Goal: Task Accomplishment & Management: Use online tool/utility

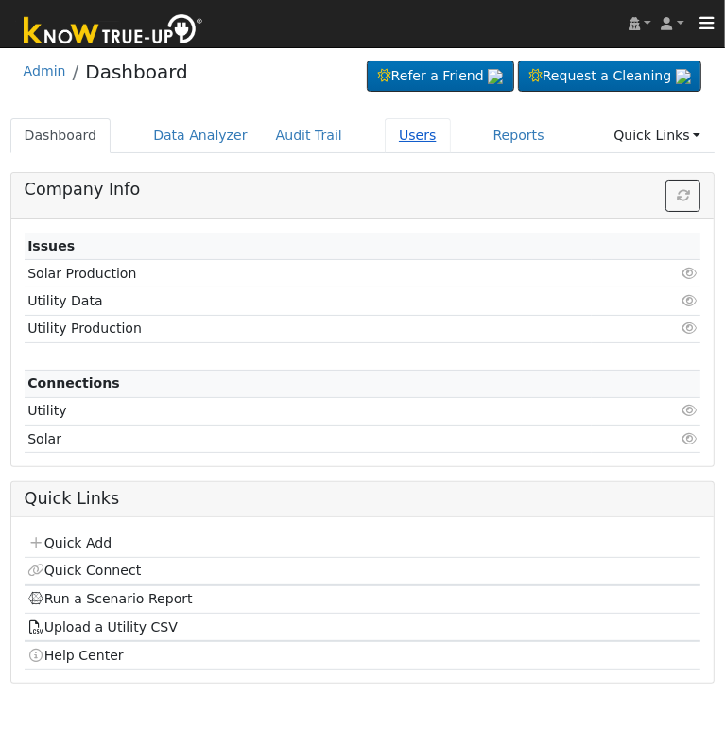
click at [401, 135] on link "Users" at bounding box center [418, 135] width 66 height 35
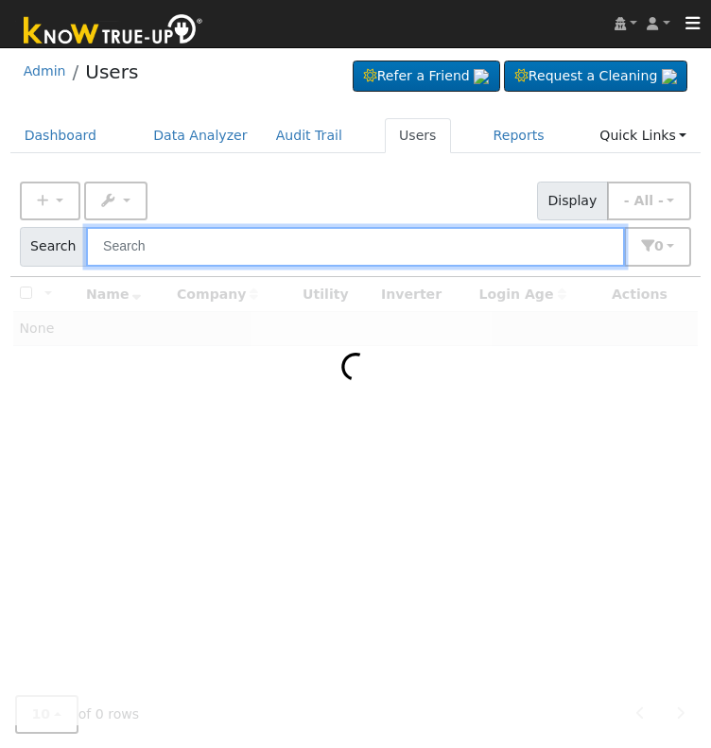
click at [361, 254] on input "text" at bounding box center [355, 246] width 539 height 39
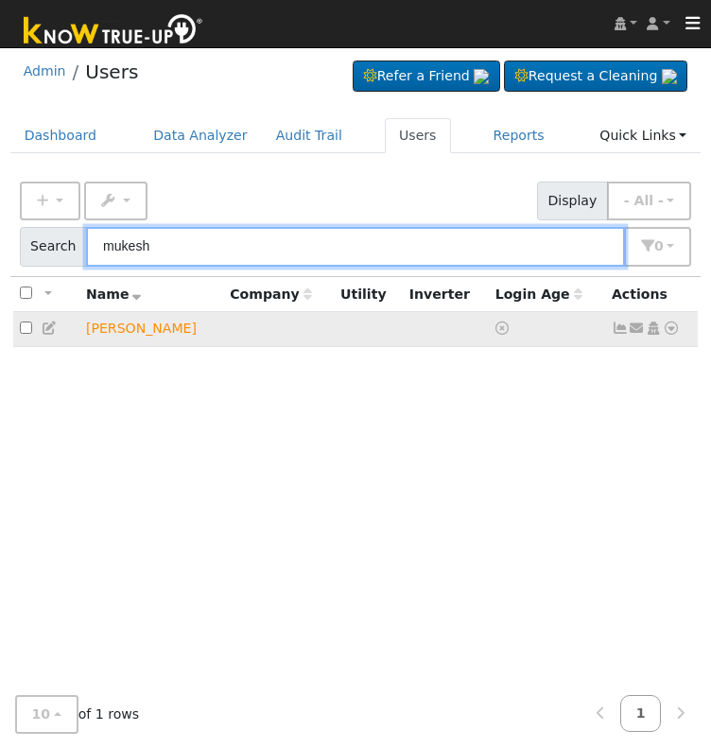
type input "mukesh"
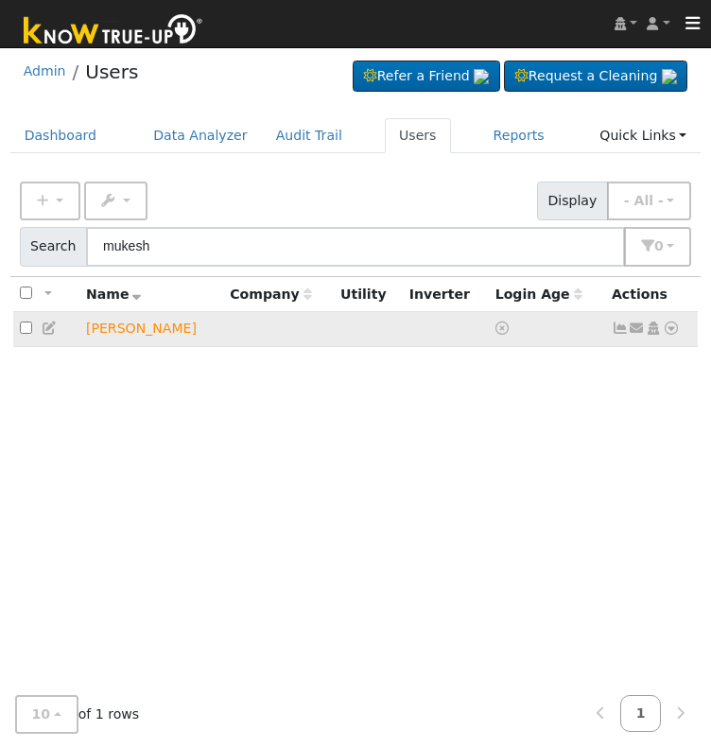
click at [672, 324] on icon at bounding box center [671, 327] width 17 height 13
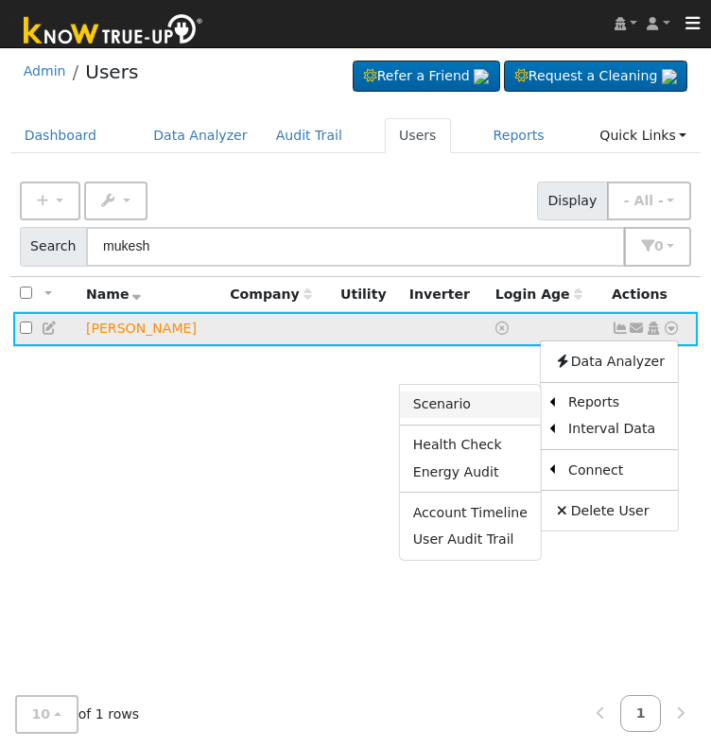
click at [496, 392] on link "Scenario" at bounding box center [470, 404] width 141 height 26
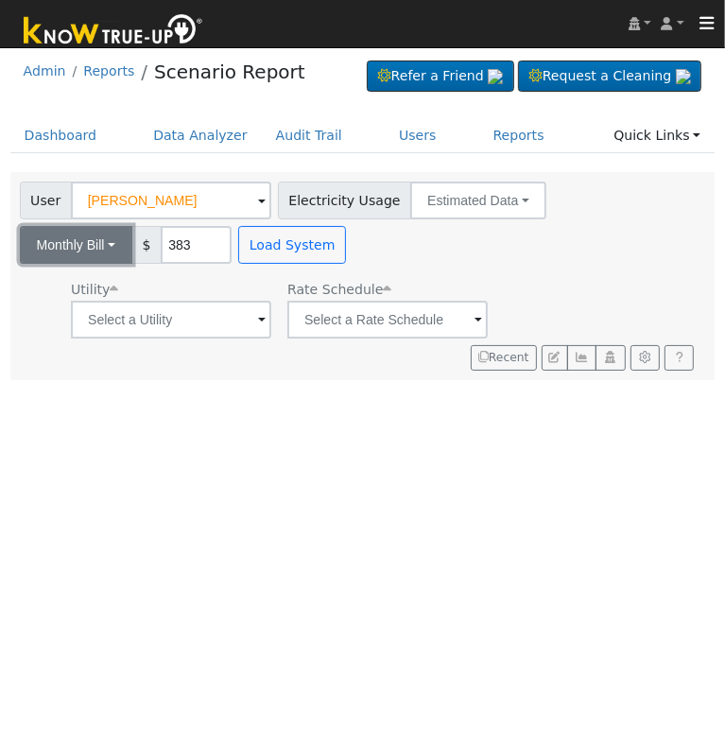
click at [115, 243] on button "Monthly Bill" at bounding box center [76, 245] width 113 height 38
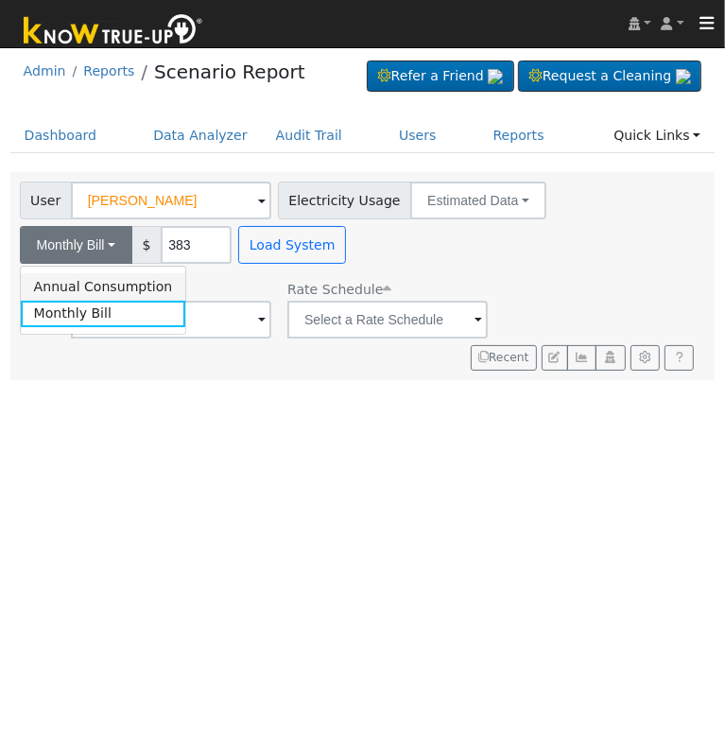
click at [114, 290] on link "Annual Consumption" at bounding box center [103, 286] width 165 height 26
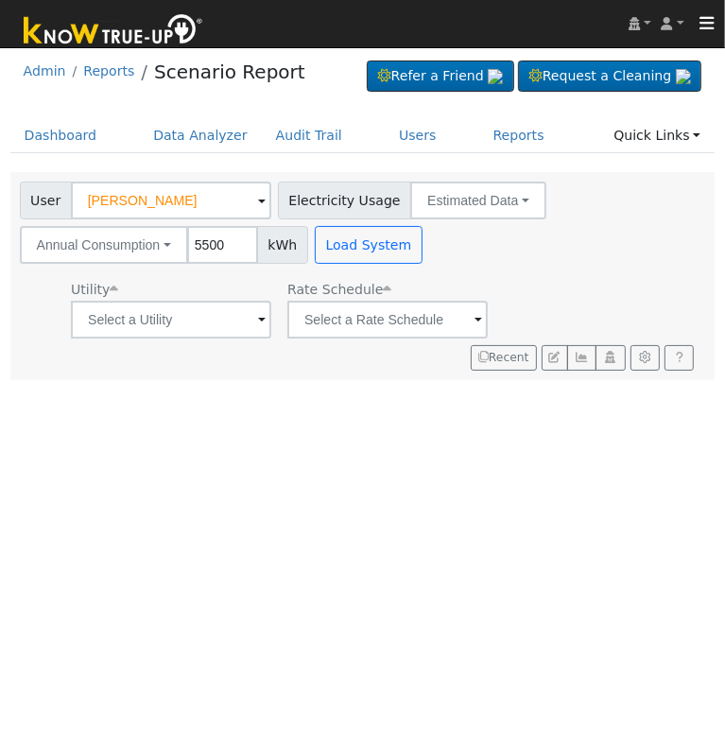
type input "5500"
click at [248, 328] on input "text" at bounding box center [171, 320] width 200 height 38
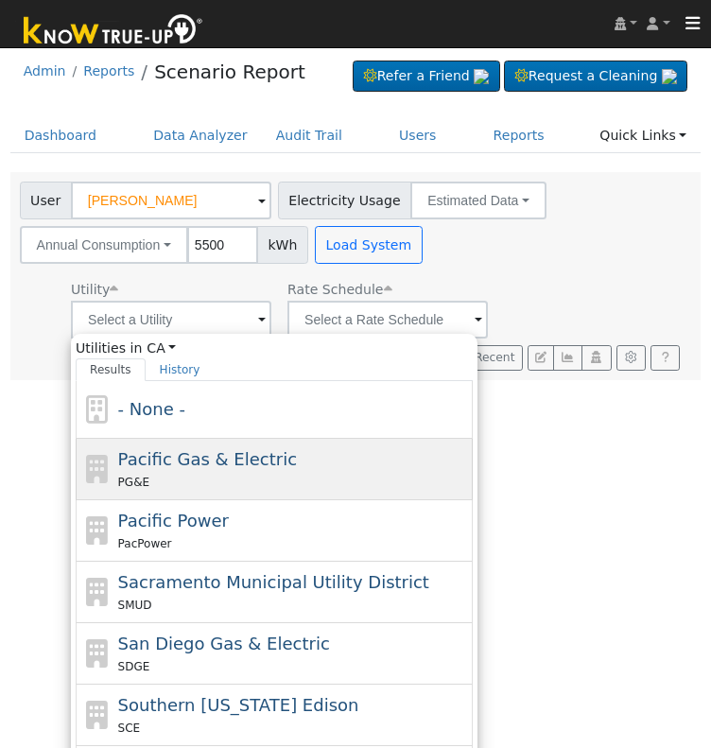
click at [280, 474] on div "PG&E" at bounding box center [293, 482] width 351 height 20
type input "Pacific Gas & Electric"
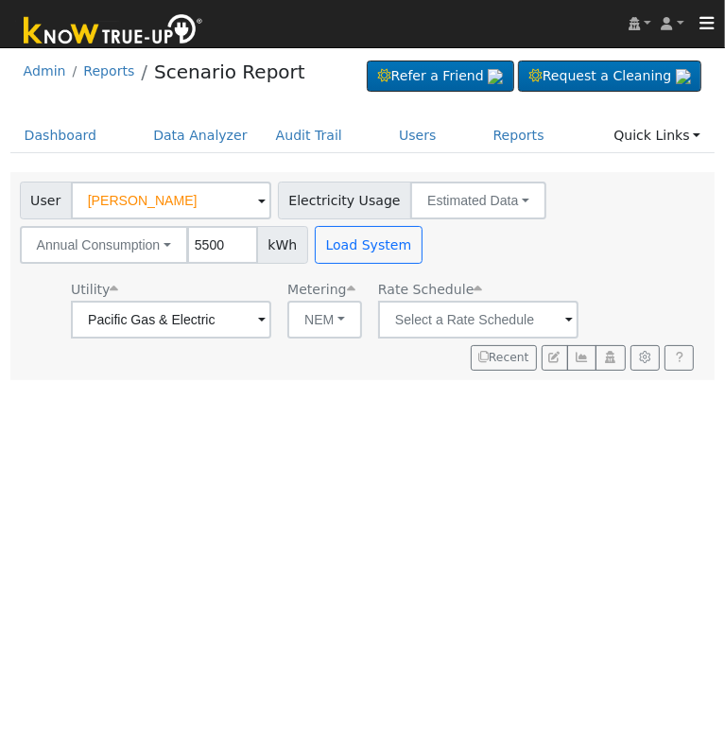
click at [555, 338] on div "User Mukesh Advani Account Default Account Default Account 7190 Yosemite Park W…" at bounding box center [359, 273] width 686 height 196
click at [542, 316] on input "text" at bounding box center [478, 320] width 200 height 38
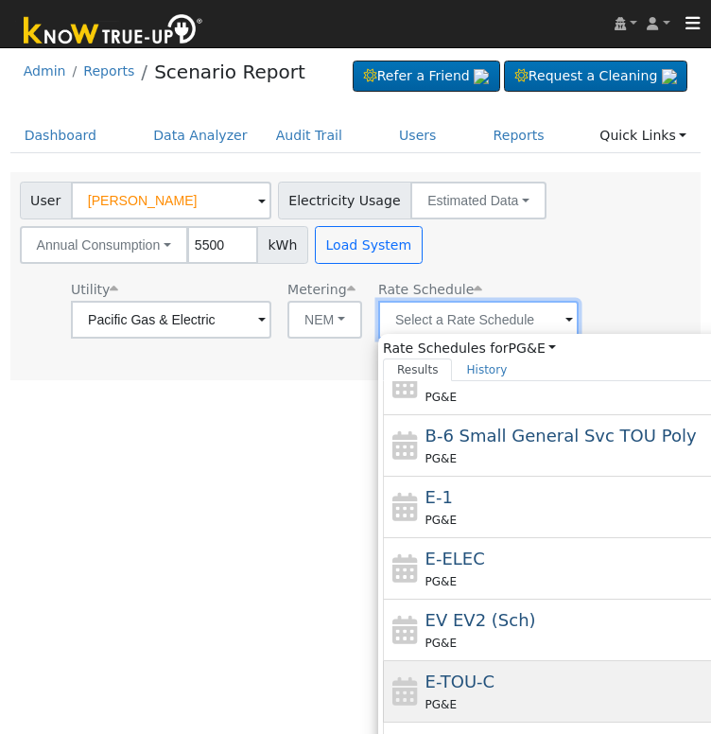
scroll to position [147, 0]
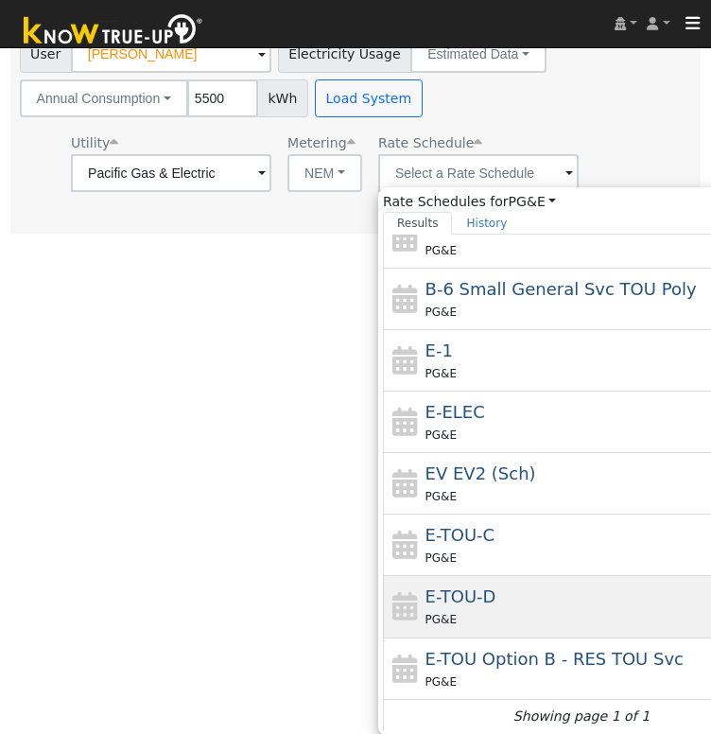
click at [479, 613] on div "PG&E" at bounding box center [600, 619] width 351 height 20
type input "E-TOU-D"
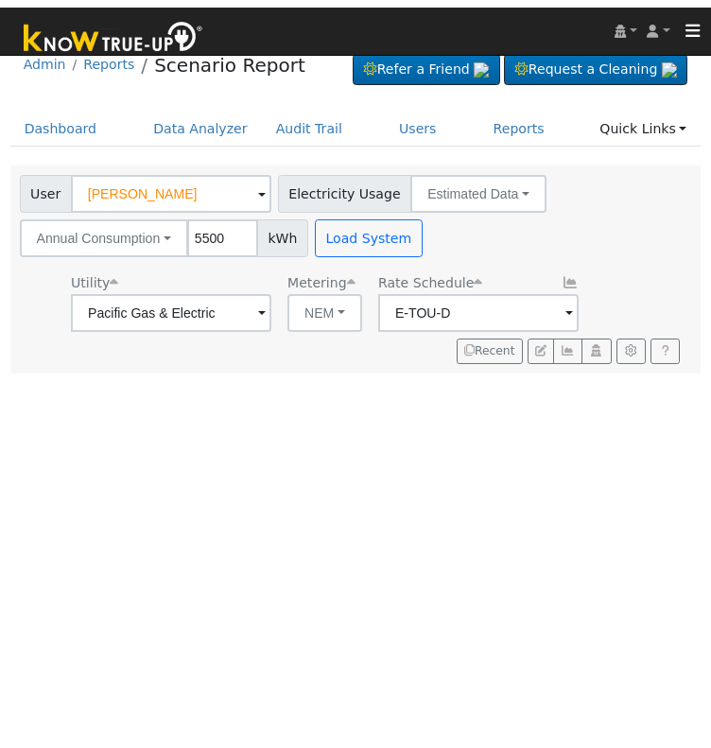
scroll to position [0, 0]
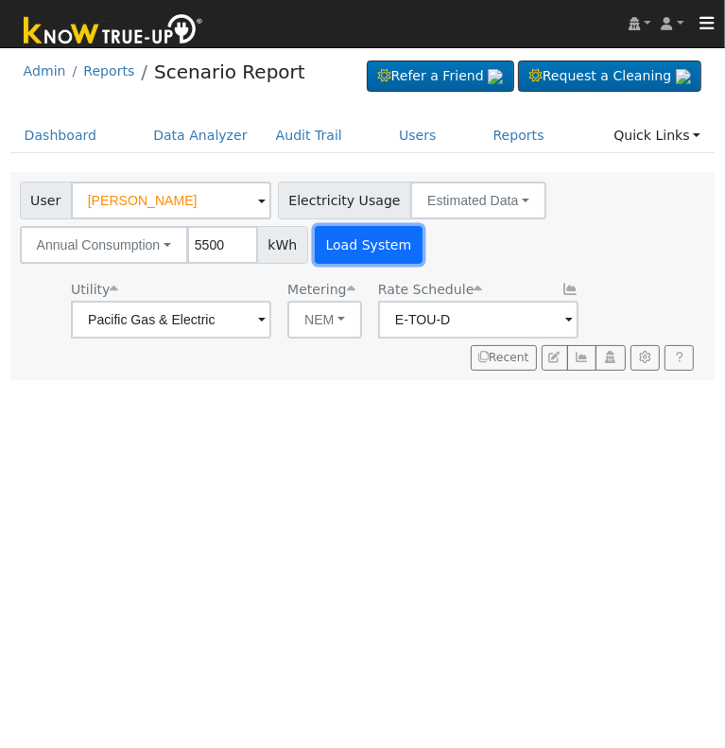
click at [354, 234] on button "Load System" at bounding box center [369, 245] width 108 height 38
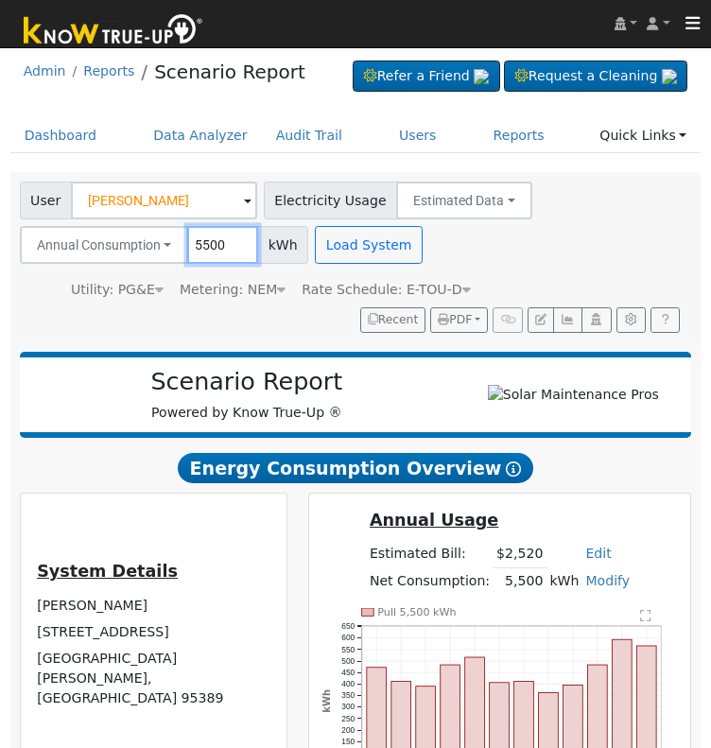
click at [212, 240] on input "5500" at bounding box center [222, 245] width 71 height 38
click at [207, 242] on input "6000" at bounding box center [222, 245] width 71 height 38
click at [539, 530] on h5 "Annual Usage" at bounding box center [500, 521] width 260 height 20
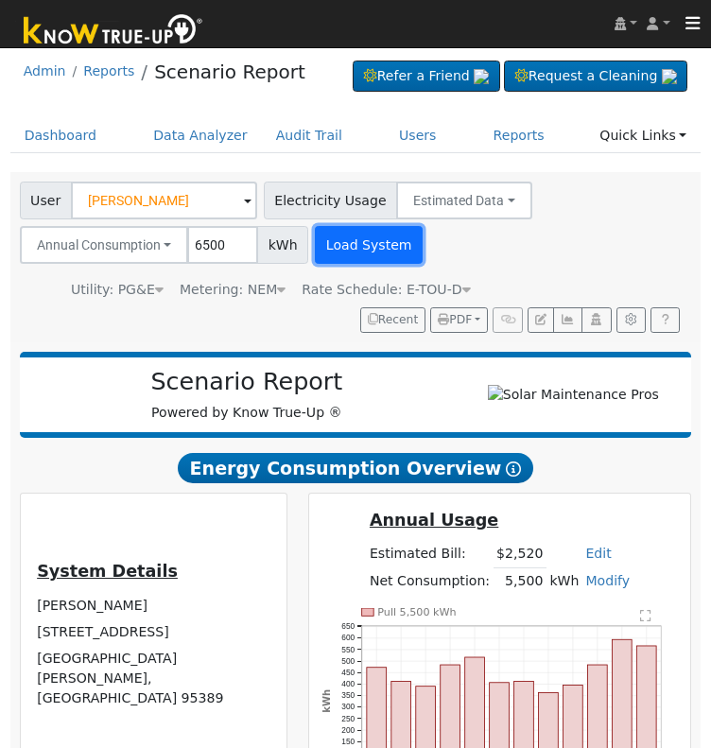
click at [338, 248] on button "Load System" at bounding box center [369, 245] width 108 height 38
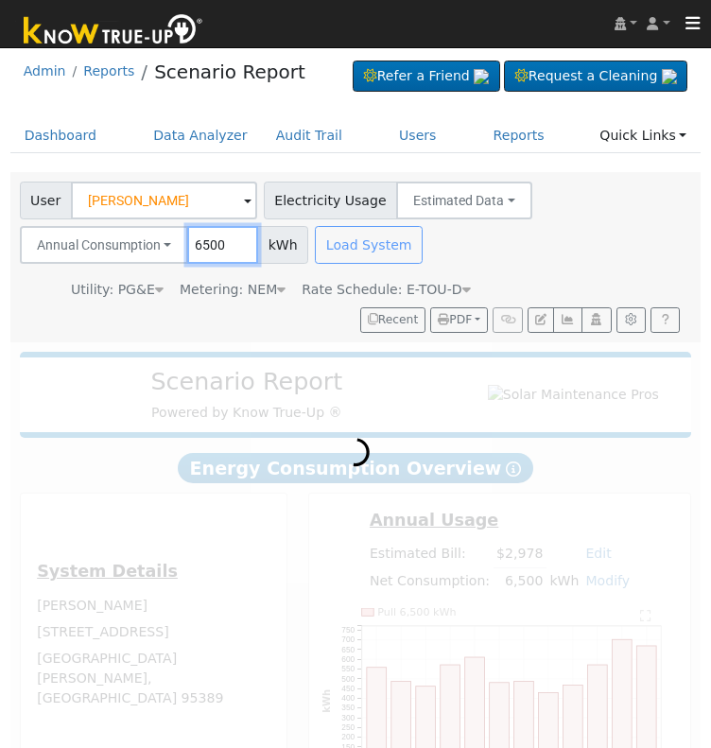
click at [199, 250] on input "6500" at bounding box center [222, 245] width 71 height 38
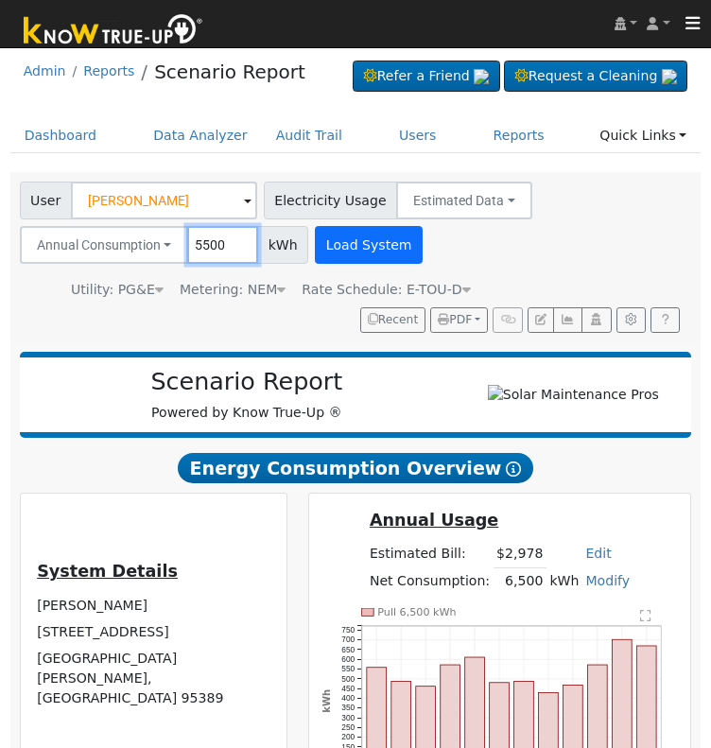
type input "5500"
click at [344, 250] on button "Load System" at bounding box center [369, 245] width 108 height 38
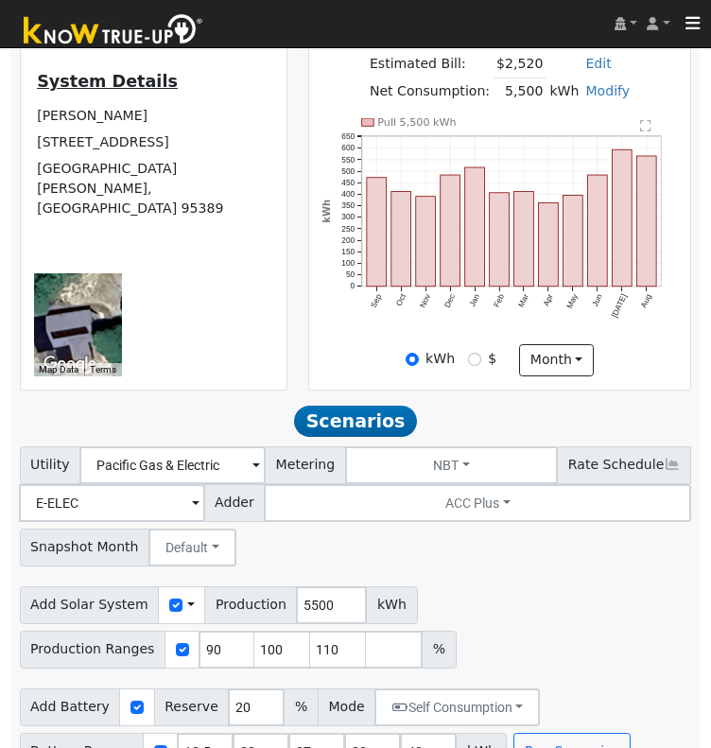
scroll to position [530, 0]
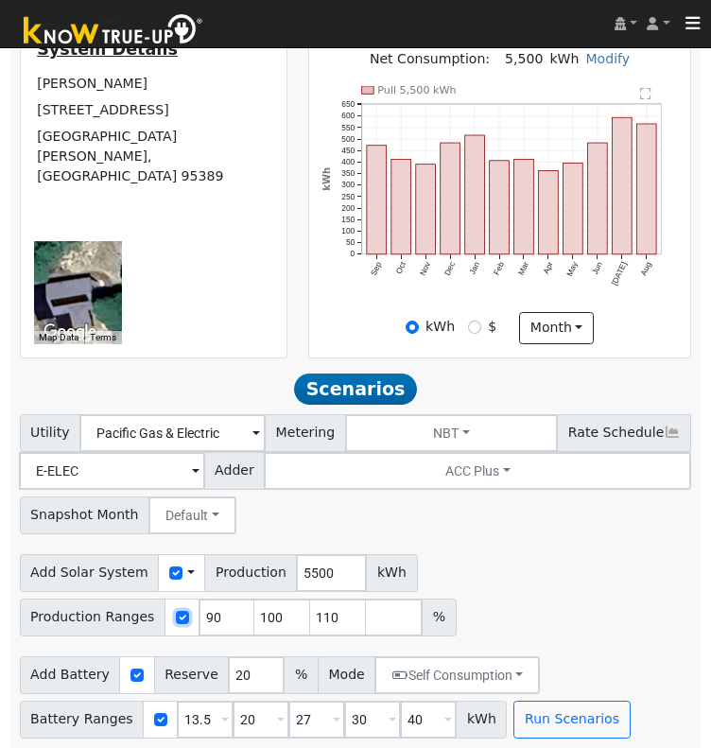
click at [176, 616] on input "checkbox" at bounding box center [182, 617] width 13 height 13
checkbox input "false"
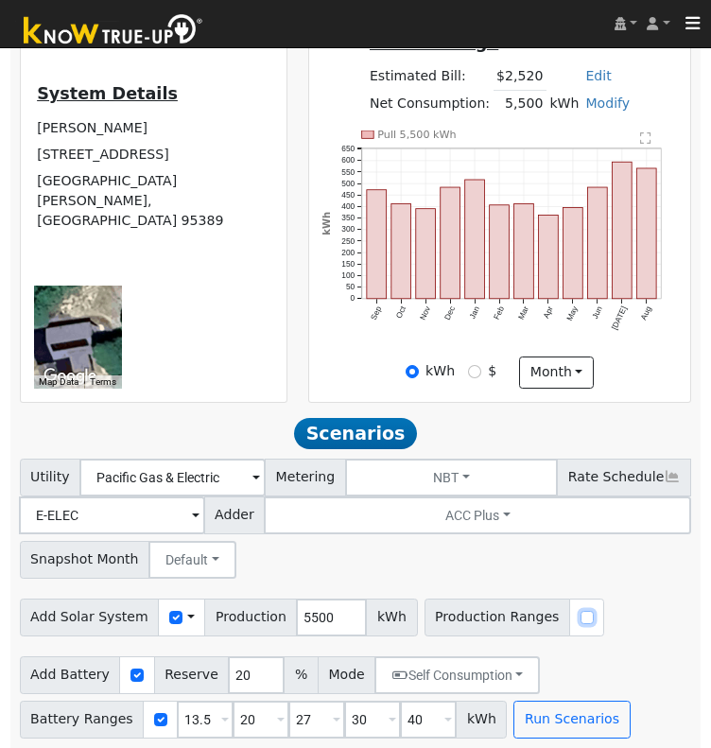
scroll to position [486, 0]
click at [233, 718] on input "20" at bounding box center [261, 720] width 57 height 38
click at [347, 722] on input "30" at bounding box center [372, 720] width 57 height 38
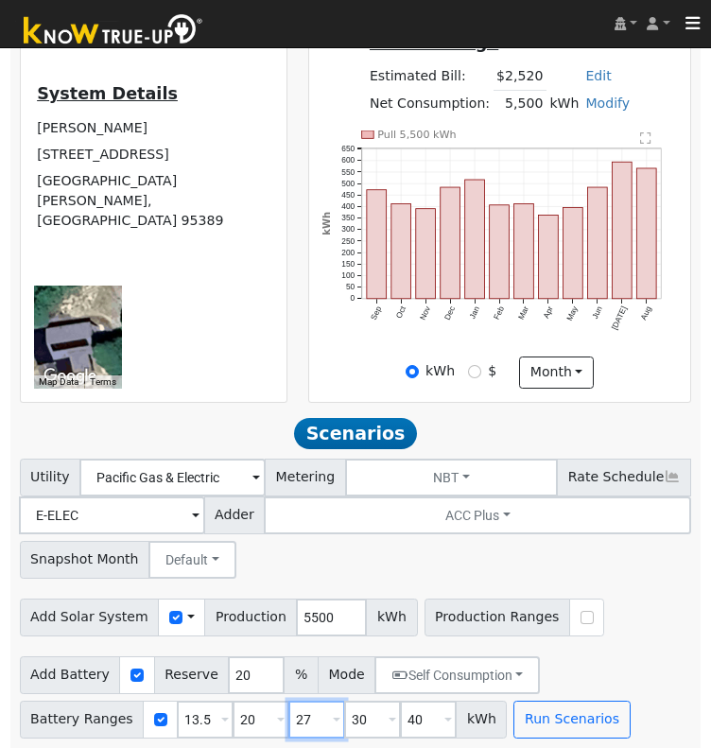
click at [288, 719] on input "27" at bounding box center [316, 720] width 57 height 38
click at [348, 715] on input "30" at bounding box center [372, 720] width 57 height 38
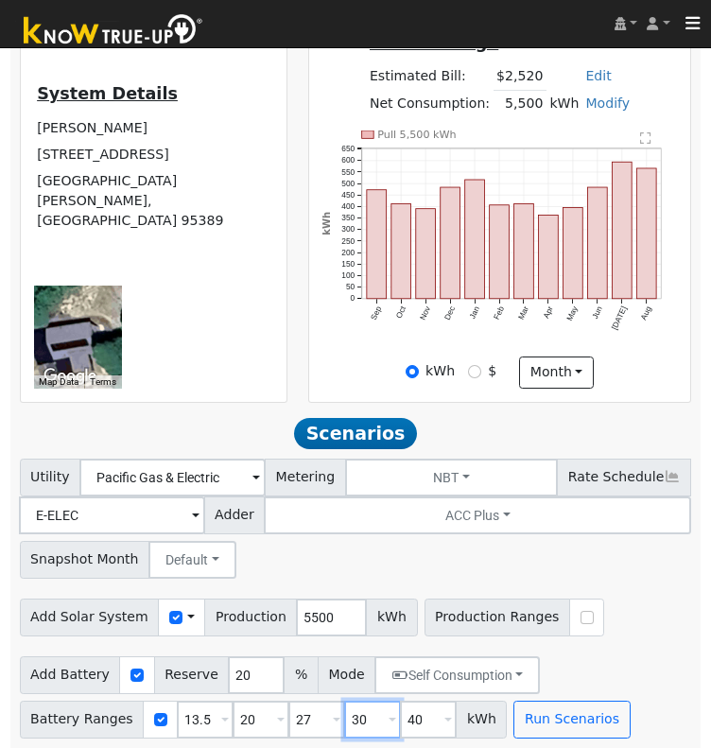
click at [348, 715] on input "30" at bounding box center [372, 720] width 57 height 38
click at [344, 722] on input "30" at bounding box center [372, 720] width 57 height 38
type input "5"
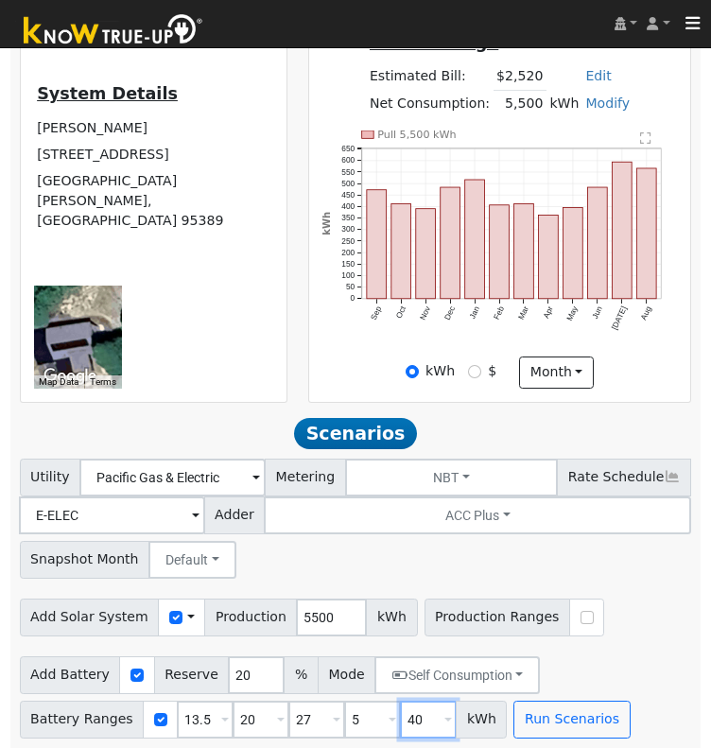
type input "13.5"
type input "20"
type input "27"
type input "10"
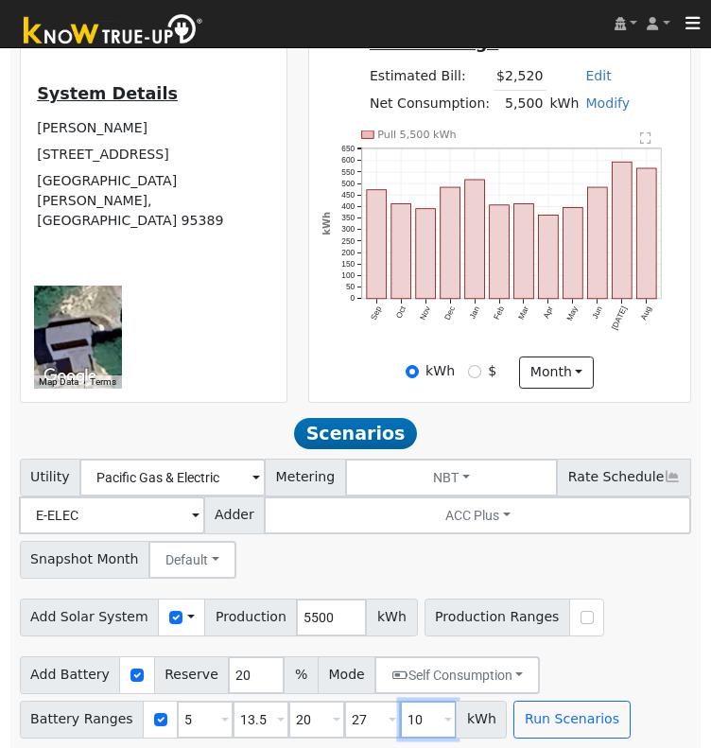
type input "13.5"
type input "20"
type input "27"
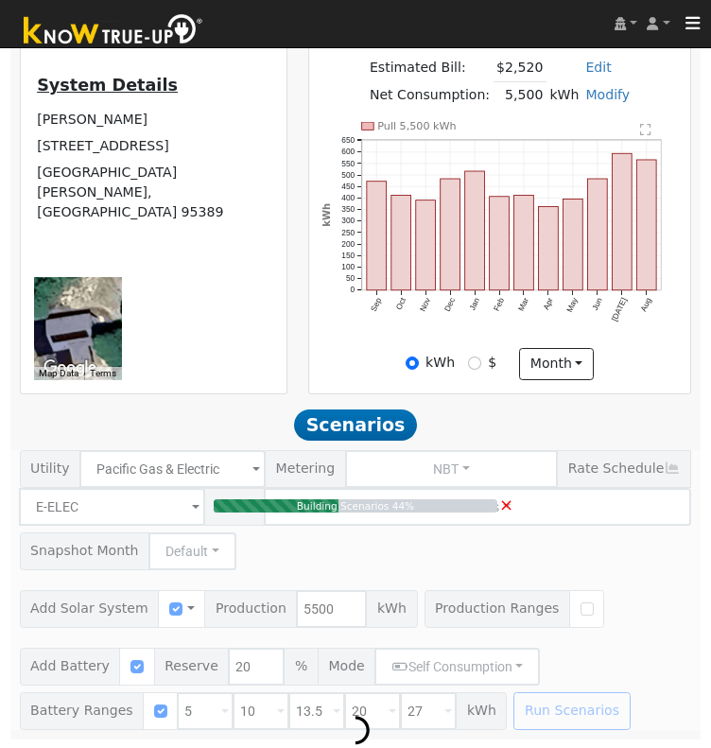
click at [506, 509] on span "×" at bounding box center [506, 504] width 14 height 20
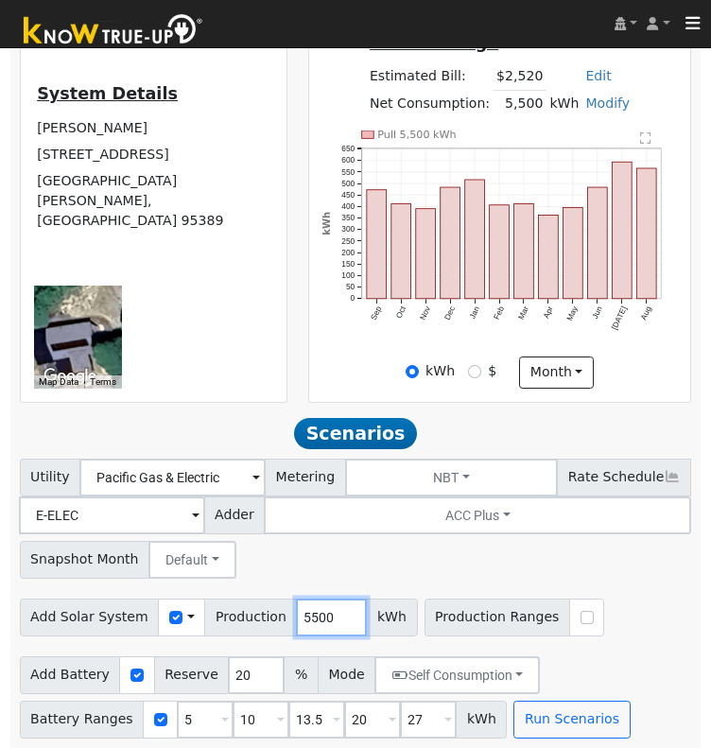
click at [296, 625] on input "5500" at bounding box center [331, 617] width 71 height 38
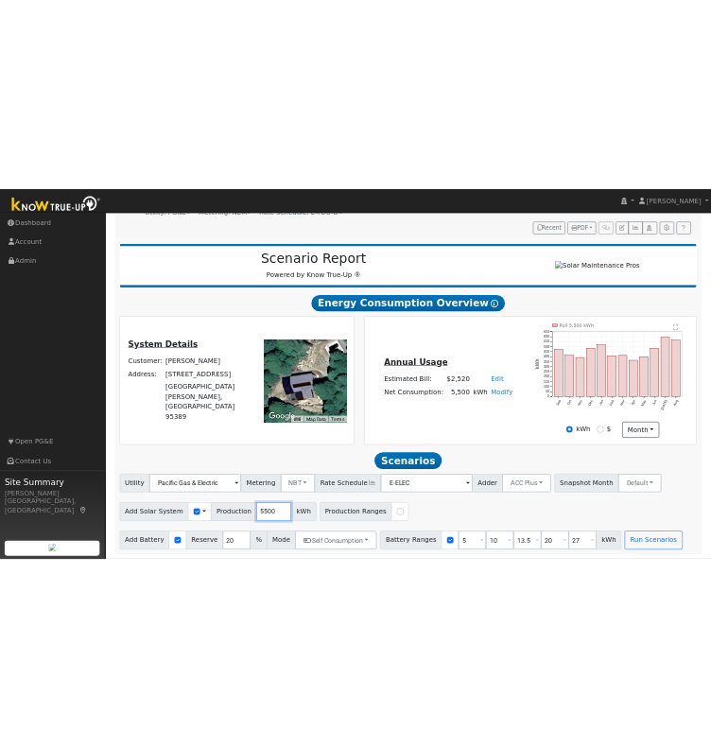
scroll to position [0, 0]
